Goal: Navigation & Orientation: Understand site structure

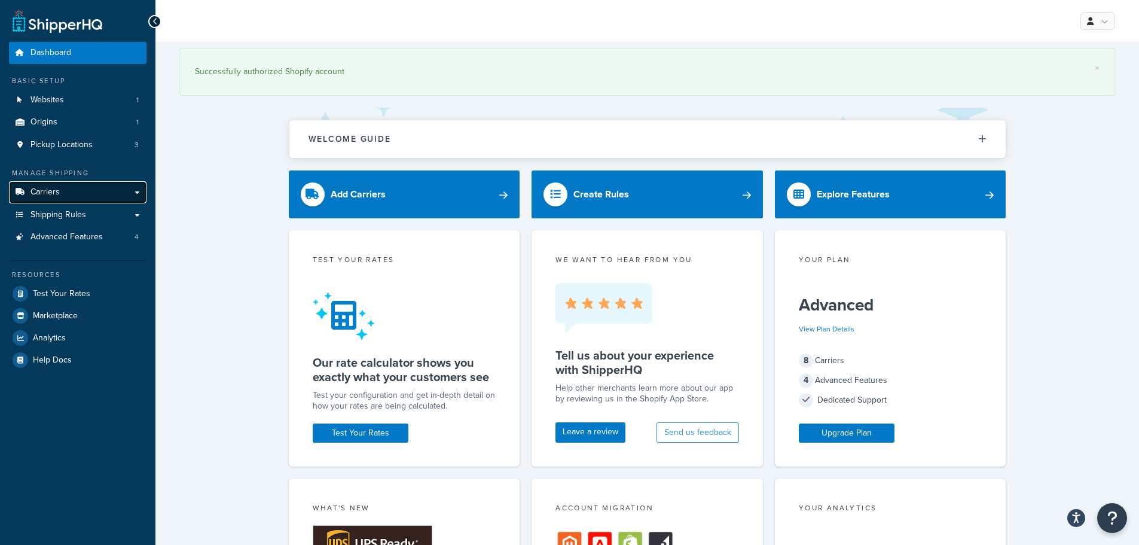
click at [84, 185] on link "Carriers" at bounding box center [78, 192] width 138 height 22
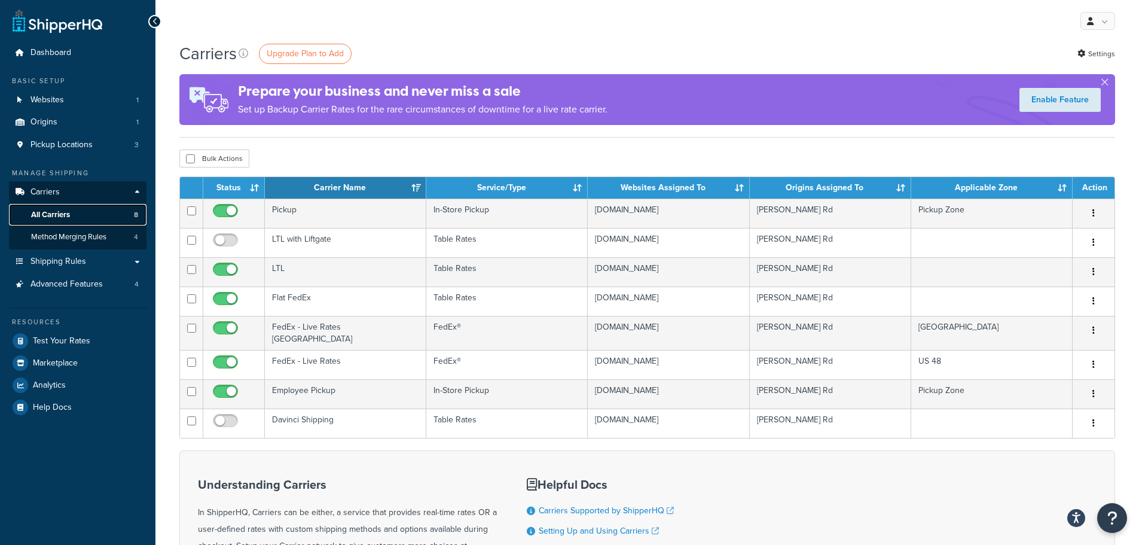
click at [137, 214] on span "8" at bounding box center [136, 215] width 4 height 10
click at [135, 213] on span "8" at bounding box center [136, 215] width 4 height 10
click at [39, 103] on span "Websites" at bounding box center [46, 100] width 33 height 10
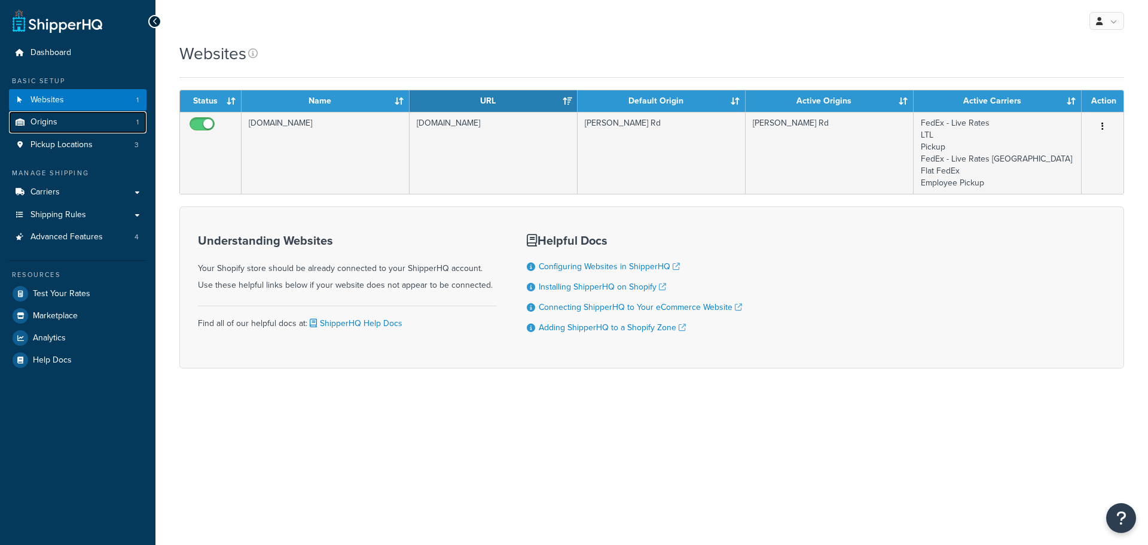
click at [45, 121] on span "Origins" at bounding box center [43, 122] width 27 height 10
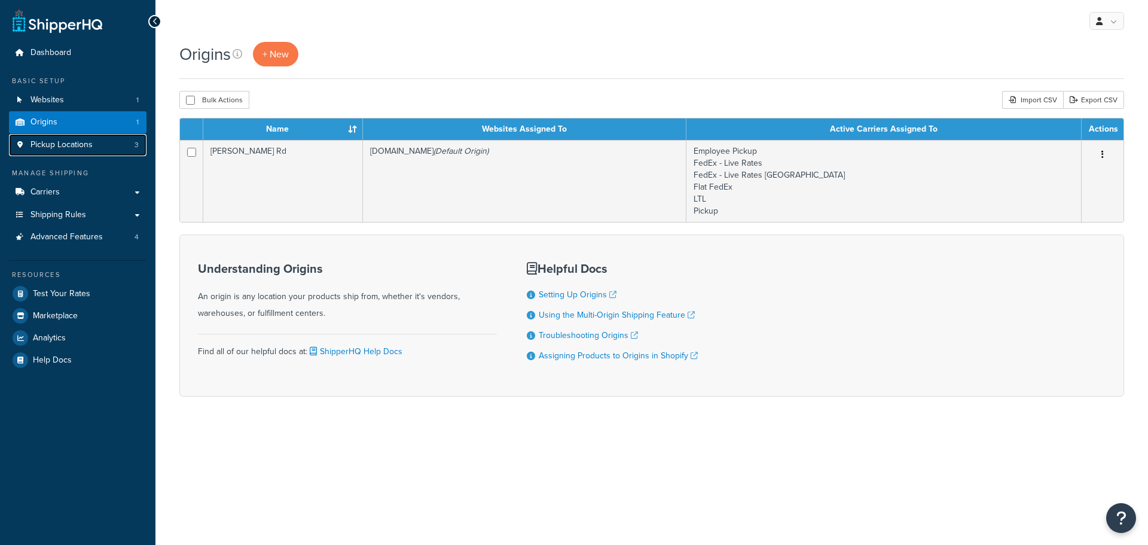
click at [53, 146] on span "Pickup Locations" at bounding box center [61, 145] width 62 height 10
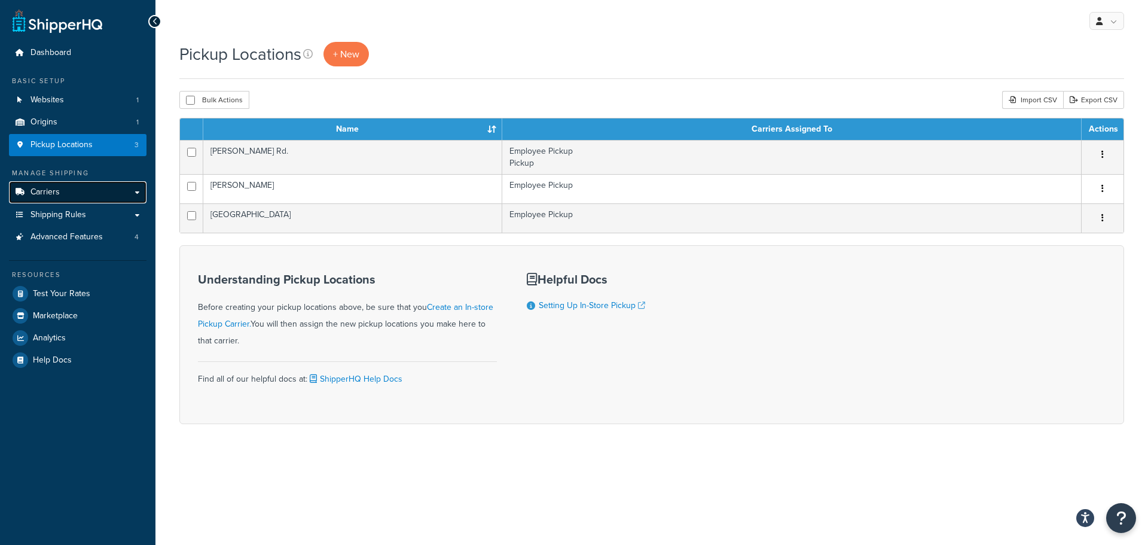
click at [34, 191] on span "Carriers" at bounding box center [44, 192] width 29 height 10
